Goal: Transaction & Acquisition: Download file/media

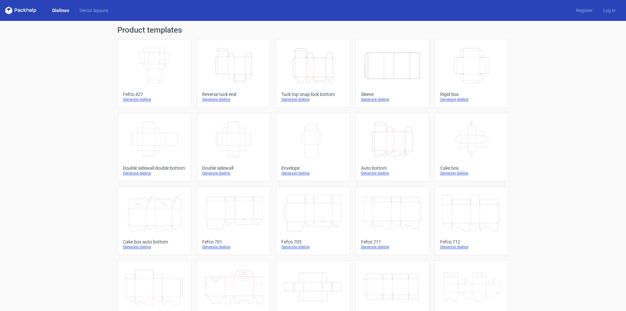
click at [146, 73] on icon "Width Depth Height" at bounding box center [154, 65] width 58 height 36
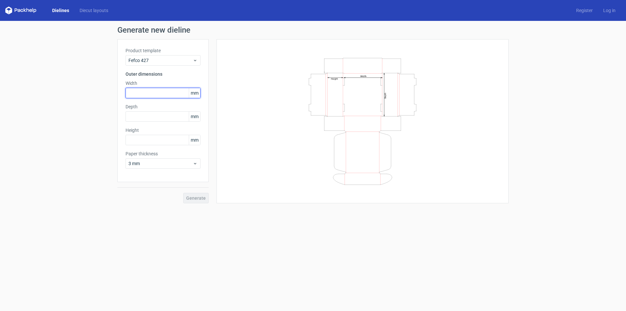
click at [164, 90] on input "text" at bounding box center [162, 93] width 75 height 10
type input "220"
type input "150"
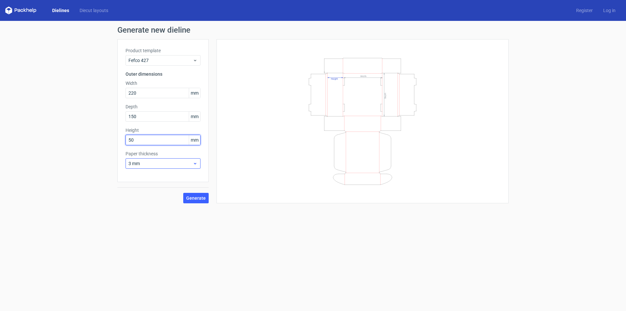
type input "50"
click at [197, 162] on icon at bounding box center [195, 163] width 5 height 5
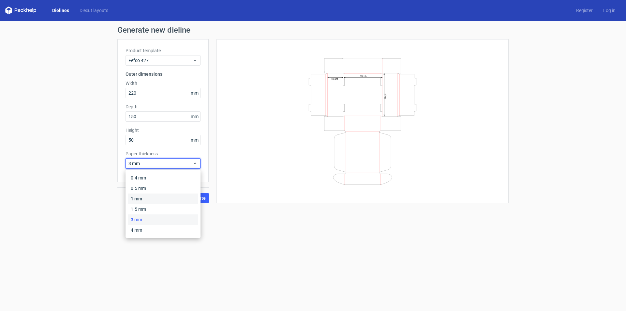
click at [154, 200] on div "1 mm" at bounding box center [163, 198] width 70 height 10
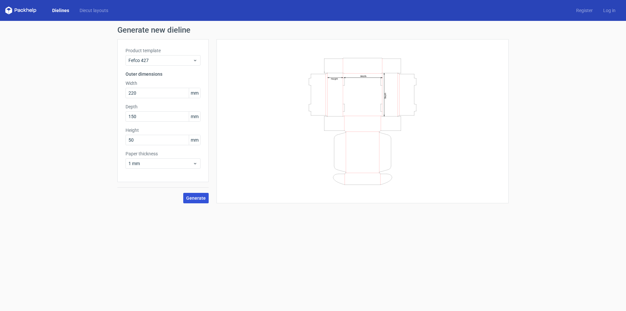
click at [202, 195] on span "Generate" at bounding box center [196, 197] width 20 height 5
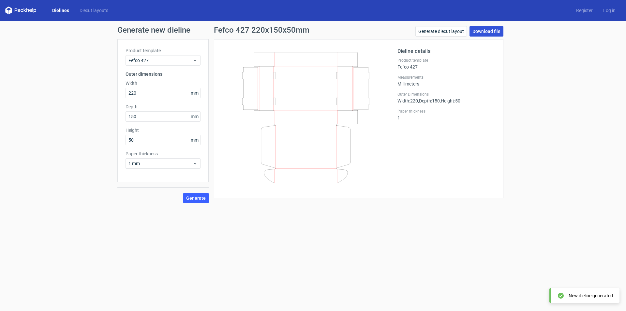
click at [484, 30] on link "Download file" at bounding box center [486, 31] width 34 height 10
click at [488, 28] on link "Download file" at bounding box center [486, 31] width 34 height 10
